Goal: Task Accomplishment & Management: Manage account settings

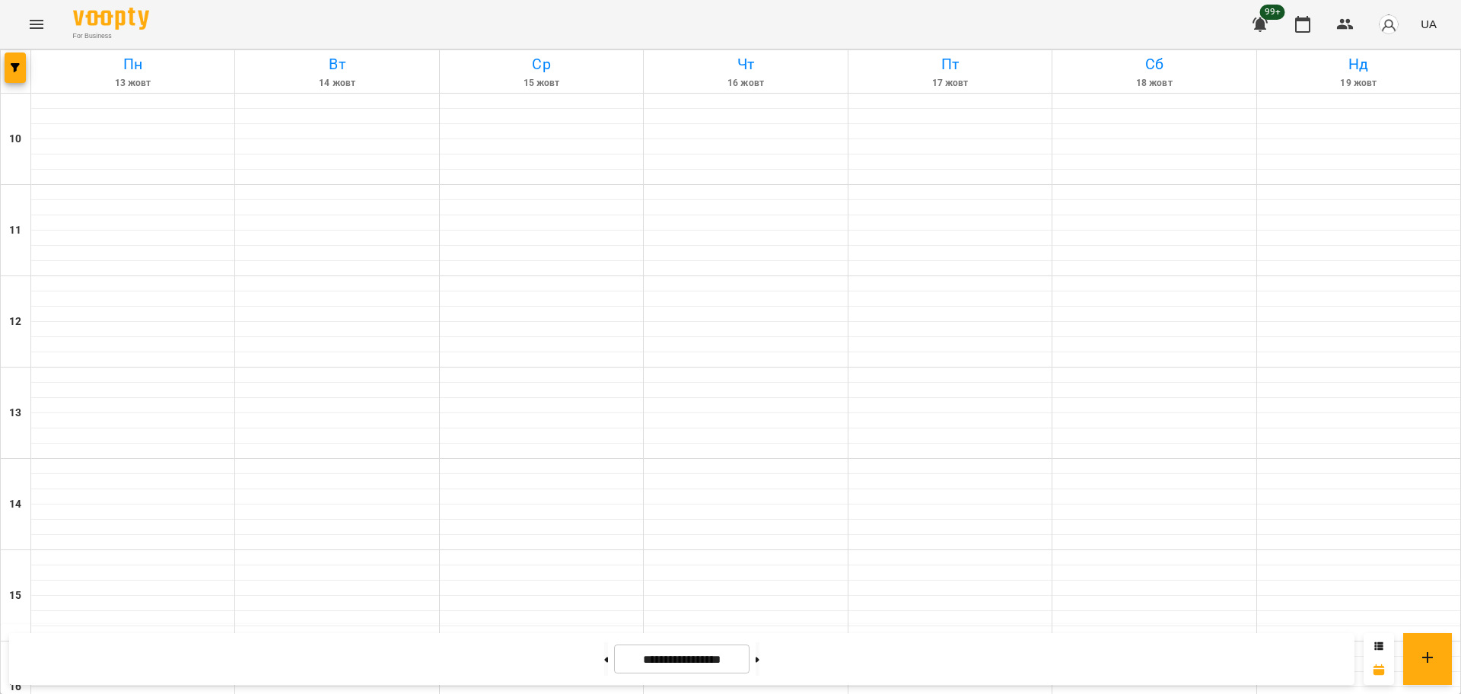
scroll to position [655, 0]
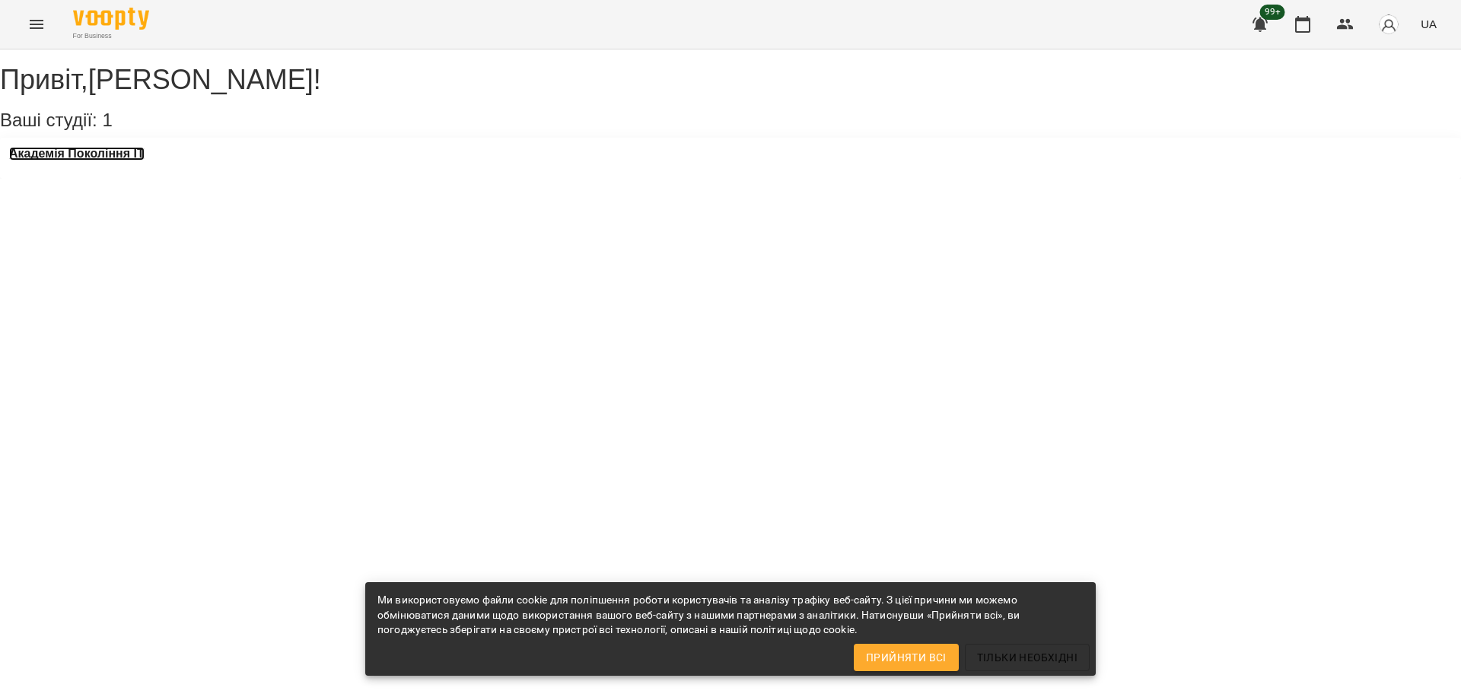
click at [145, 161] on h3 "Академія Покоління ІТ" at bounding box center [76, 154] width 135 height 14
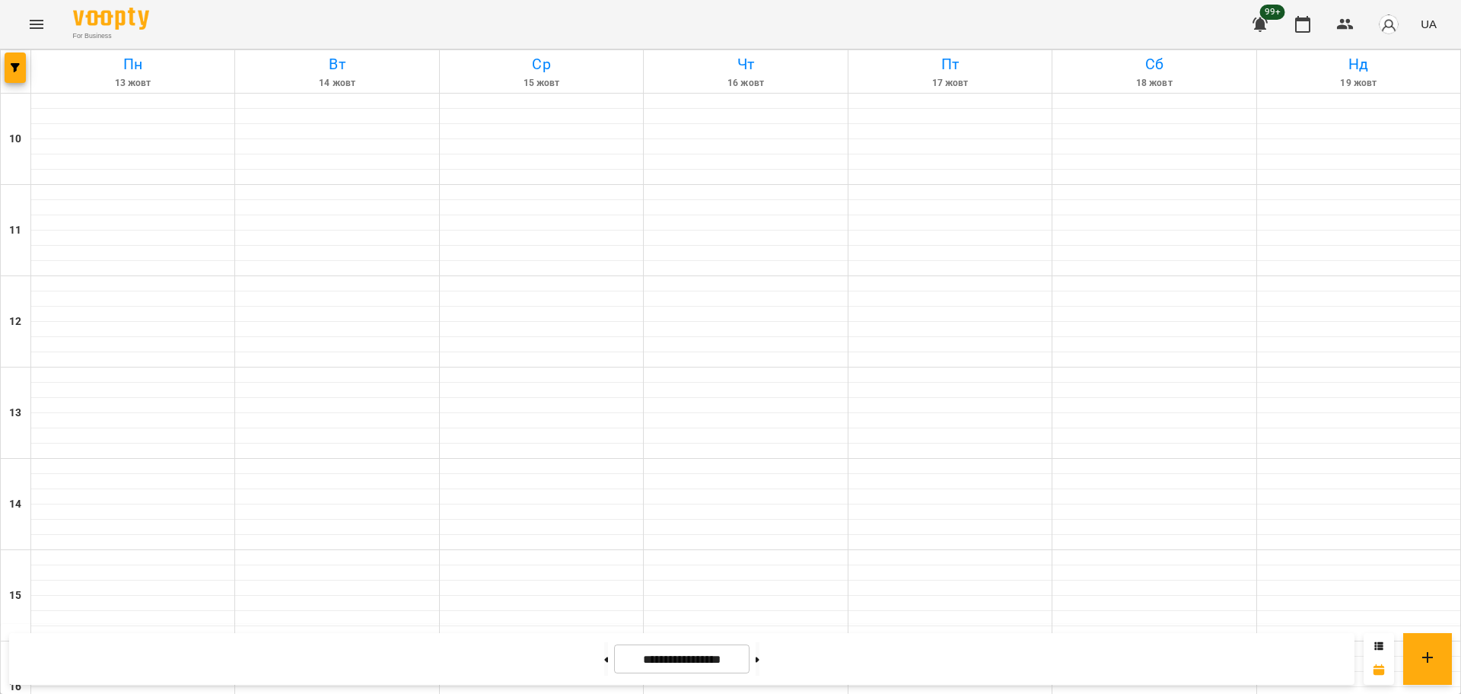
scroll to position [655, 0]
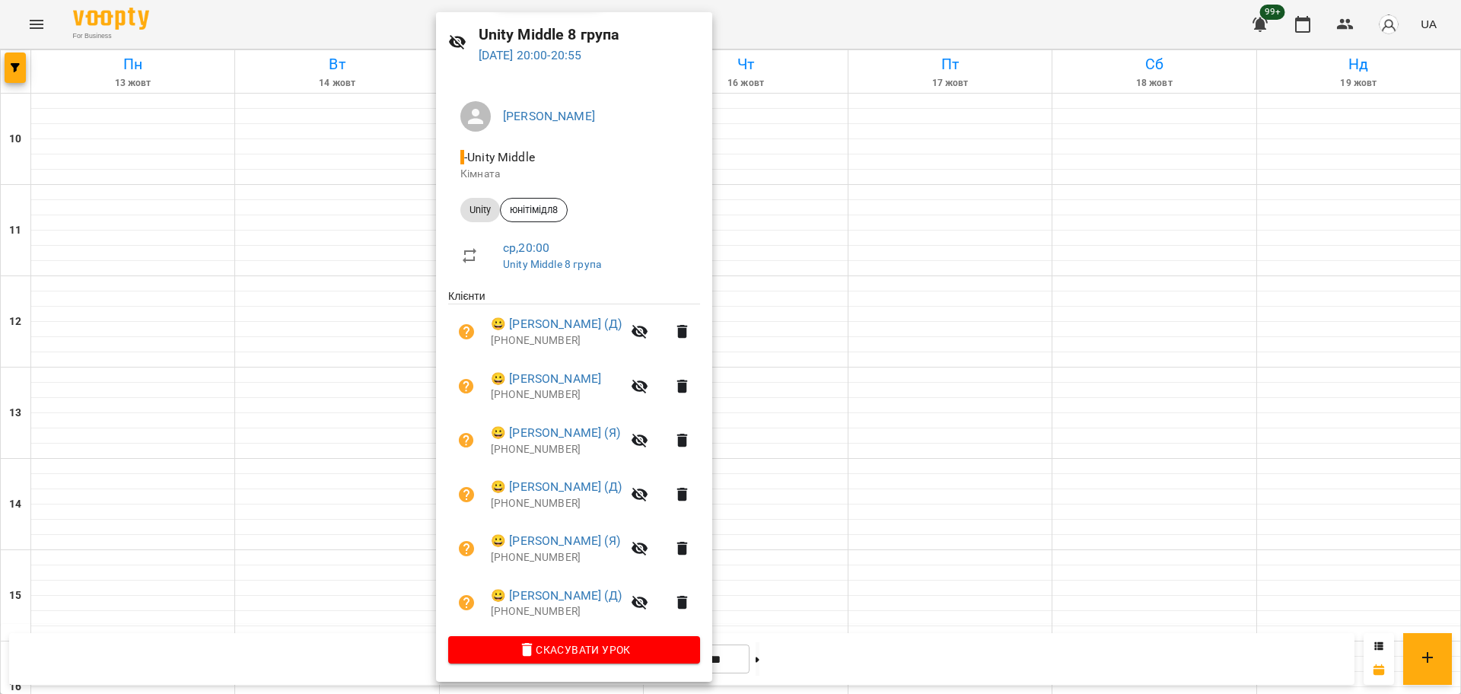
scroll to position [52, 0]
